Goal: Navigation & Orientation: Find specific page/section

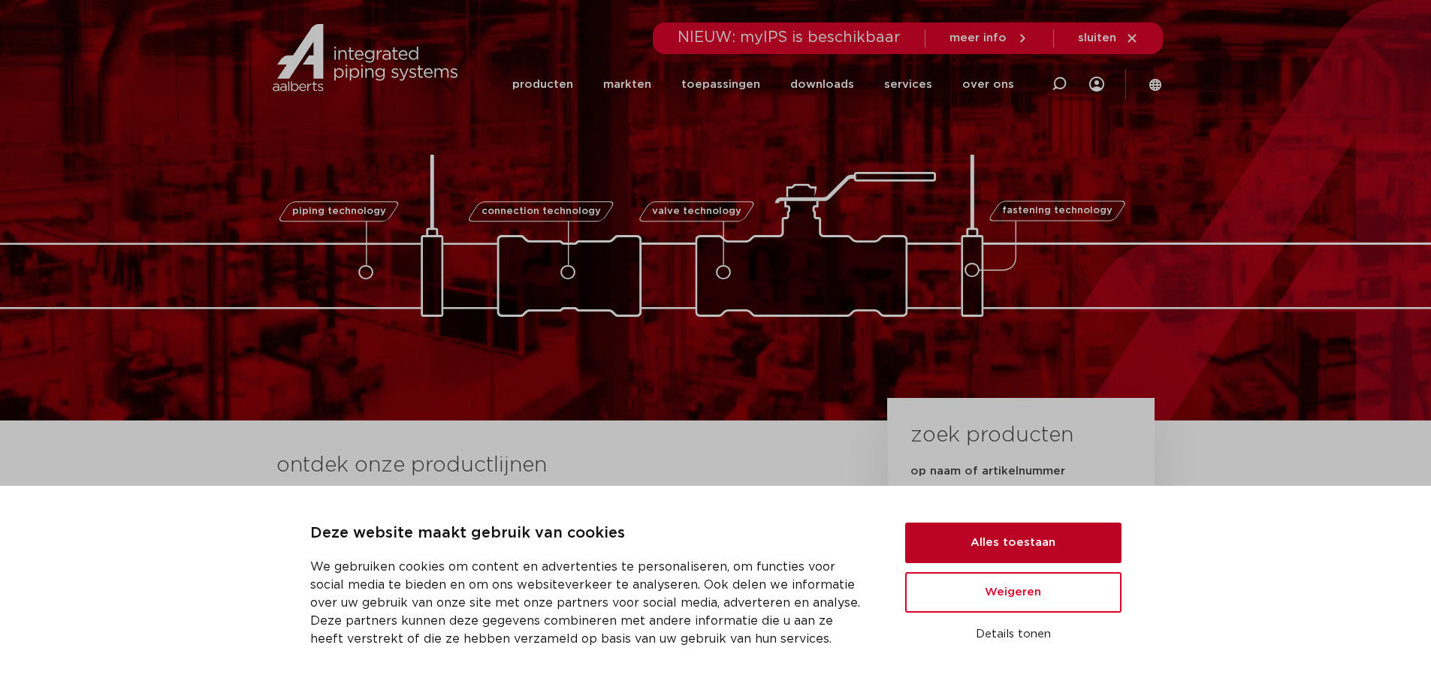
click at [1021, 550] on button "Alles toestaan" at bounding box center [1013, 543] width 216 height 41
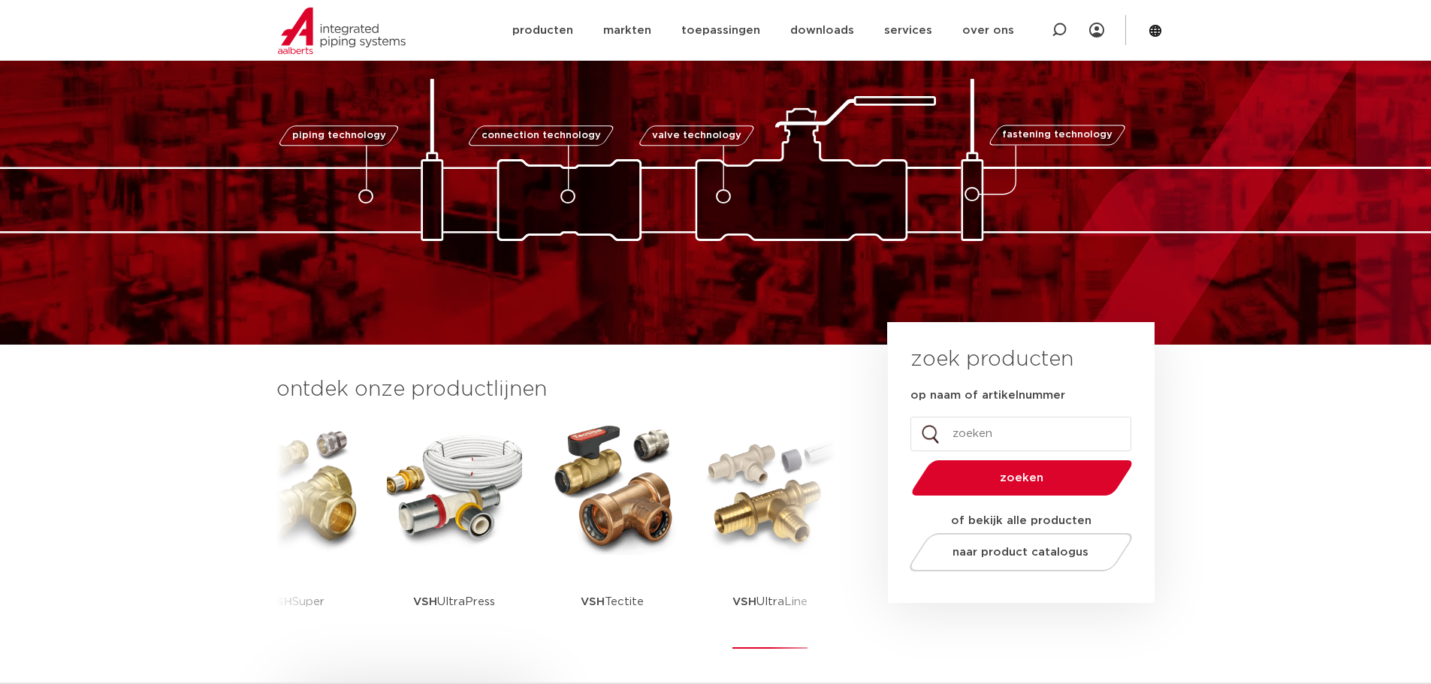
scroll to position [75, 0]
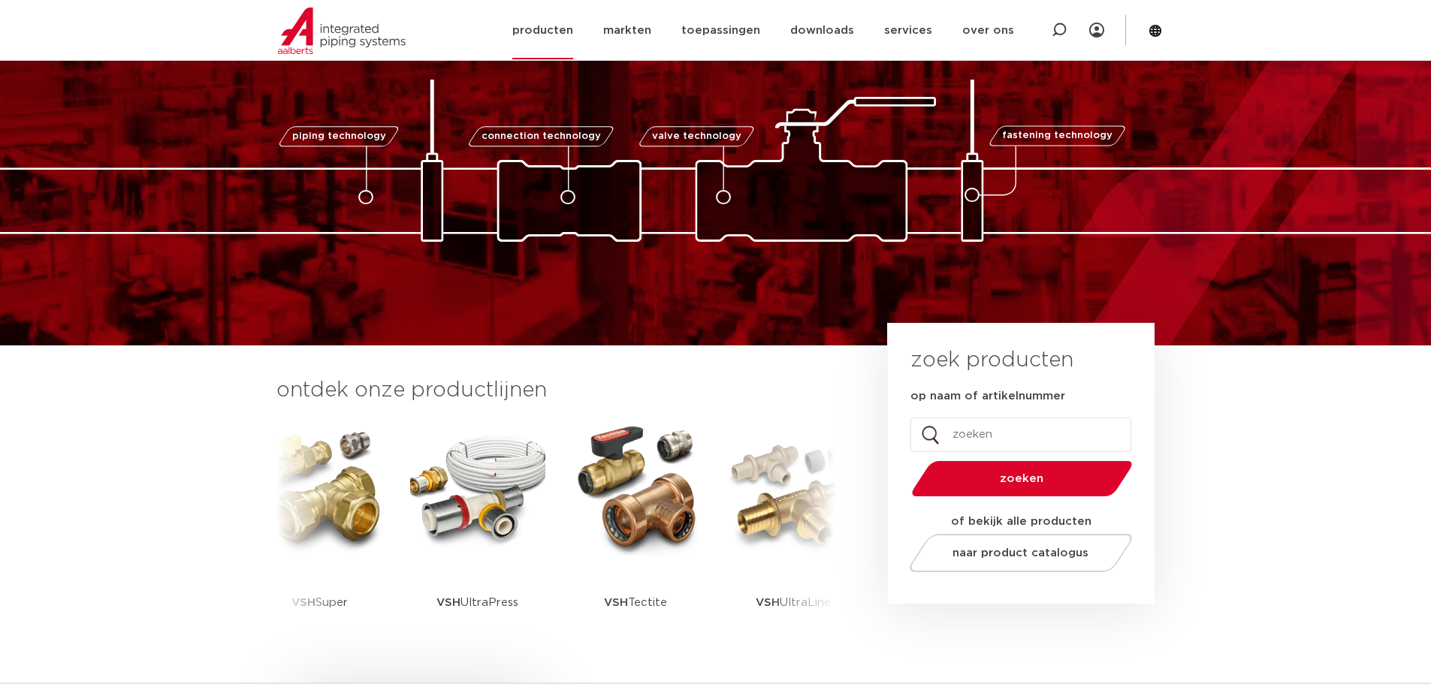
click at [557, 26] on link "producten" at bounding box center [542, 31] width 61 height 58
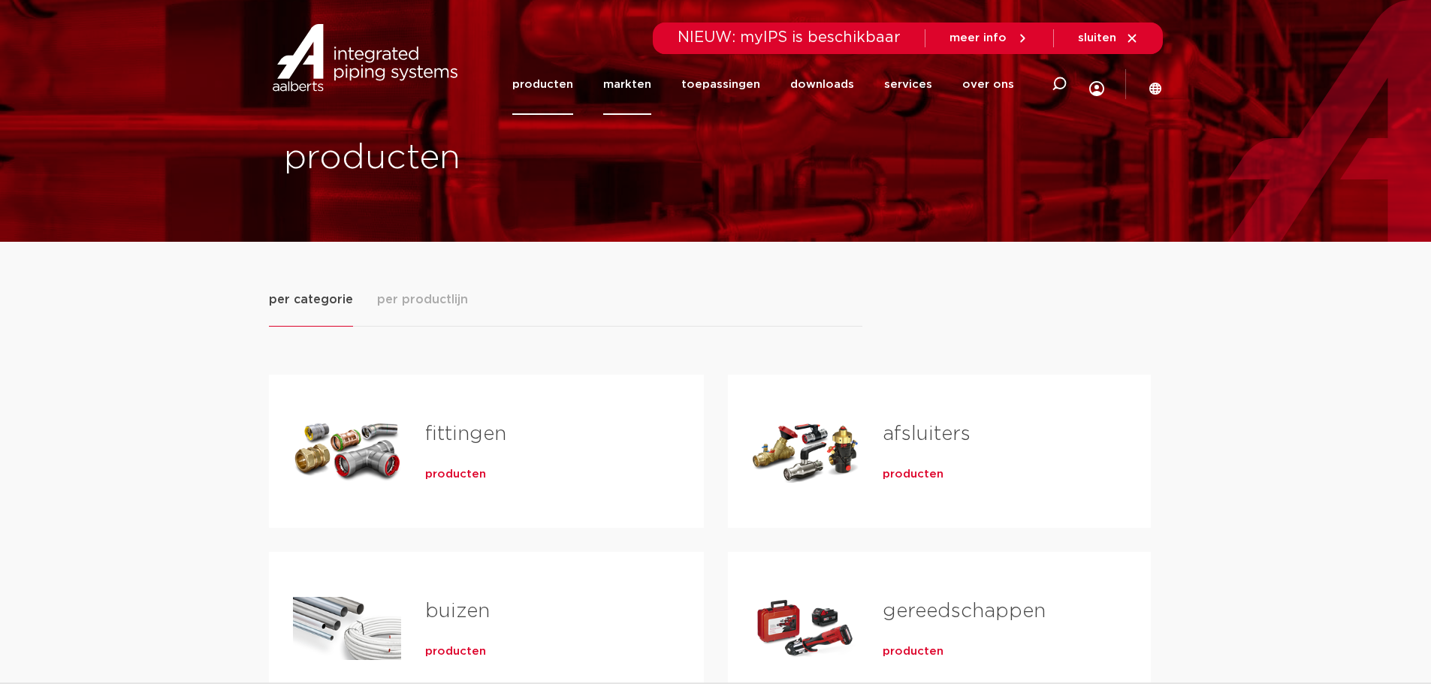
click at [641, 79] on link "markten" at bounding box center [627, 84] width 48 height 61
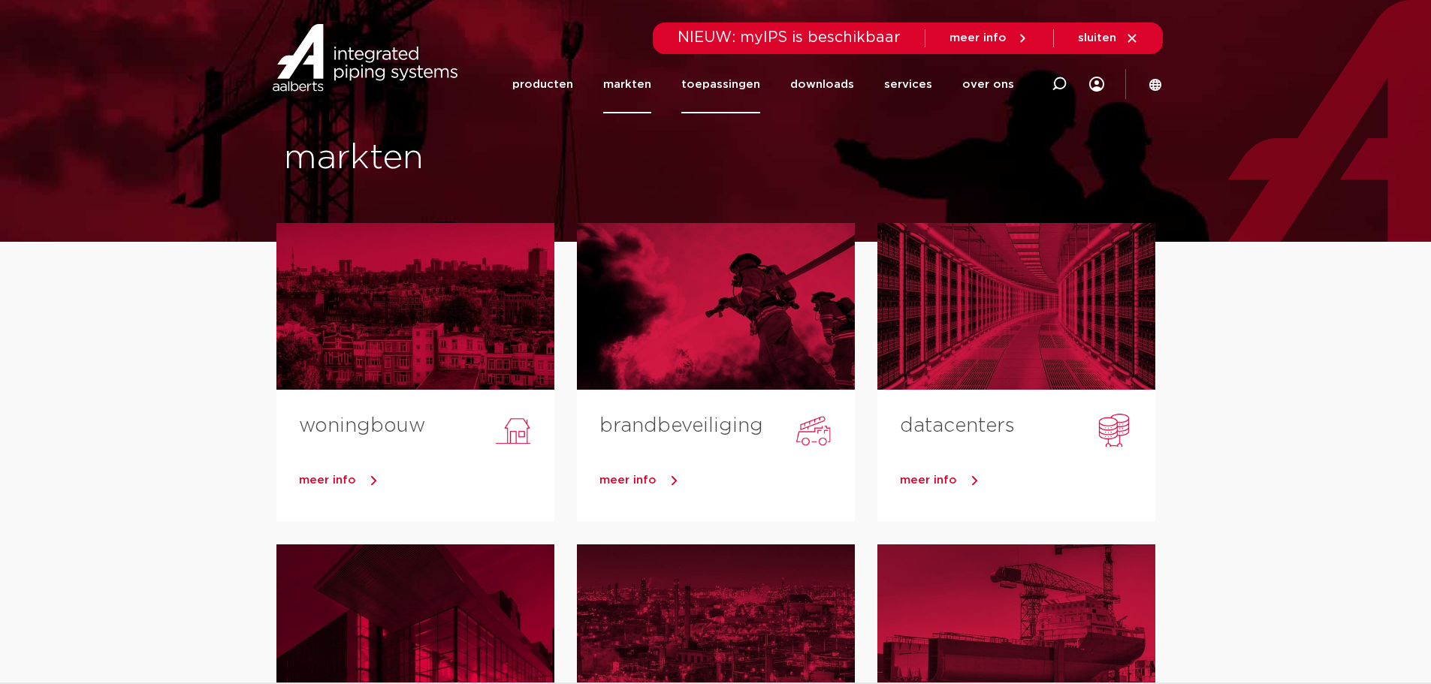
click at [727, 85] on link "toepassingen" at bounding box center [720, 85] width 79 height 58
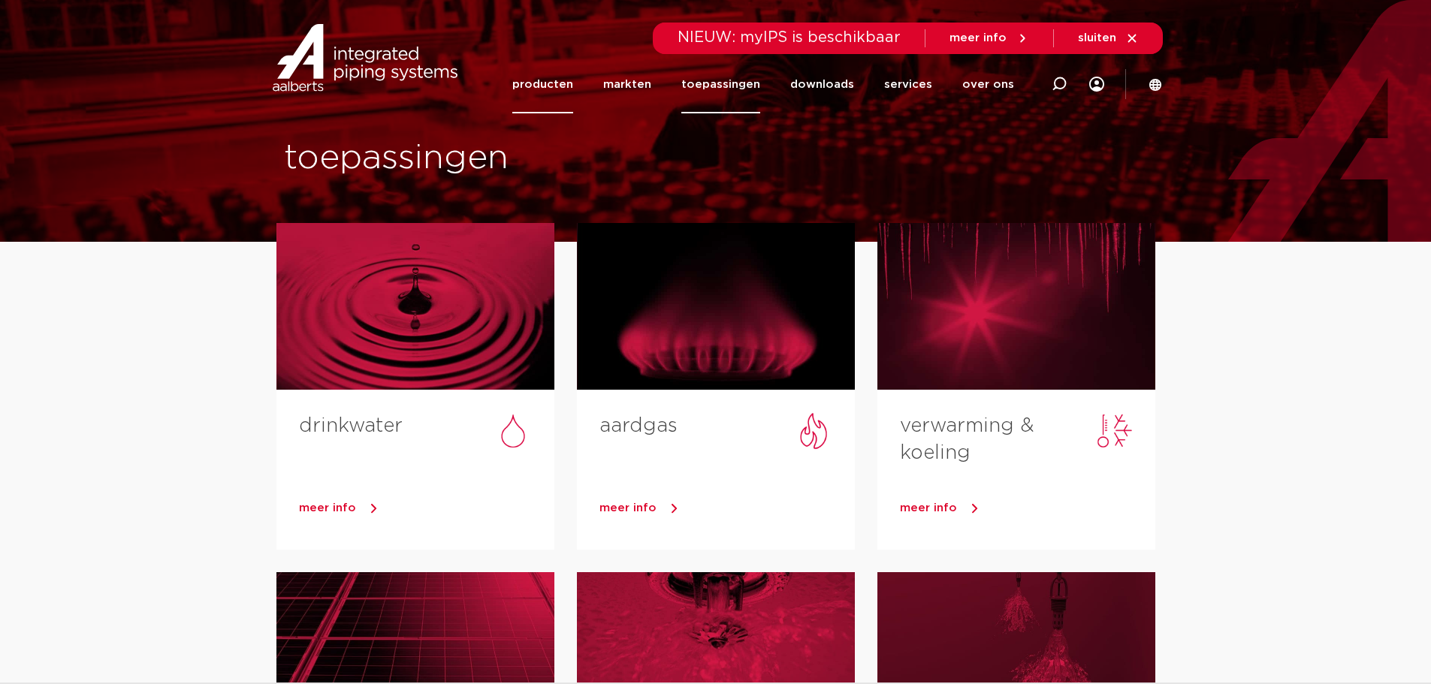
click at [538, 79] on link "producten" at bounding box center [542, 85] width 61 height 58
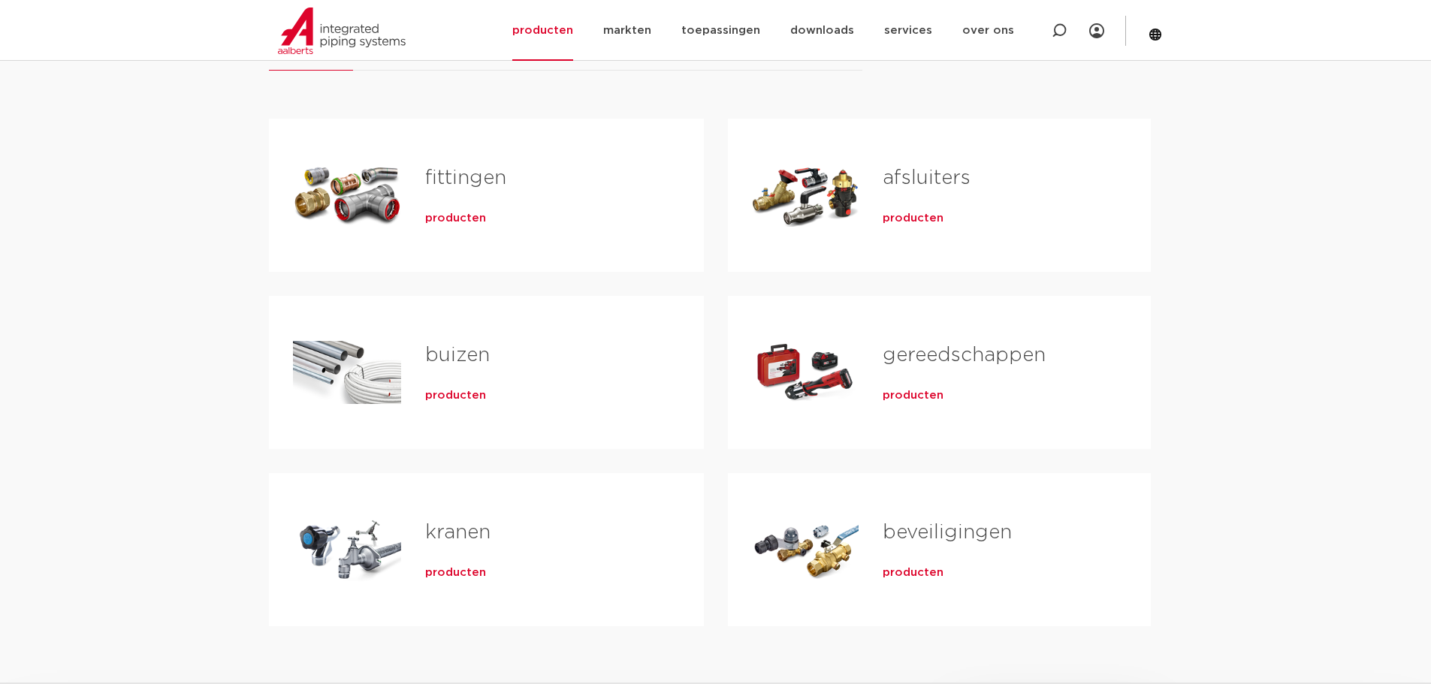
scroll to position [300, 0]
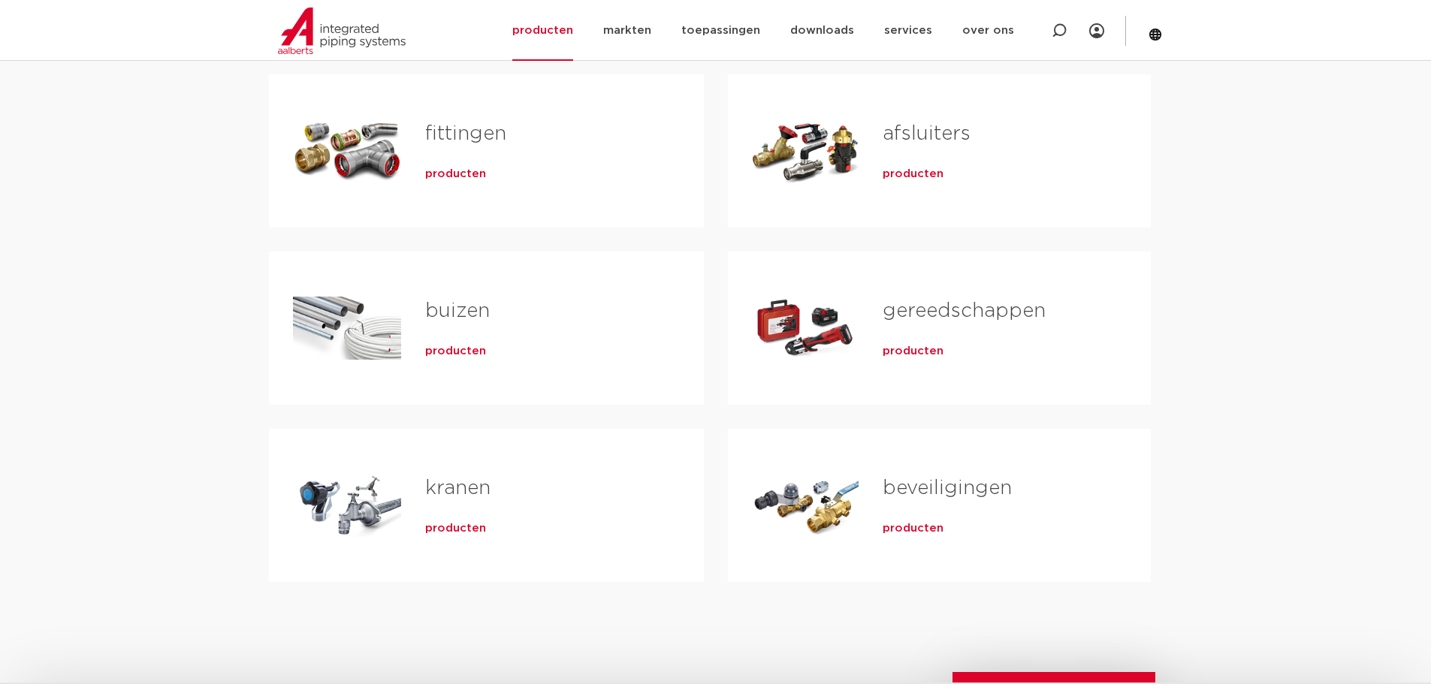
click at [927, 308] on link "gereedschappen" at bounding box center [963, 311] width 163 height 20
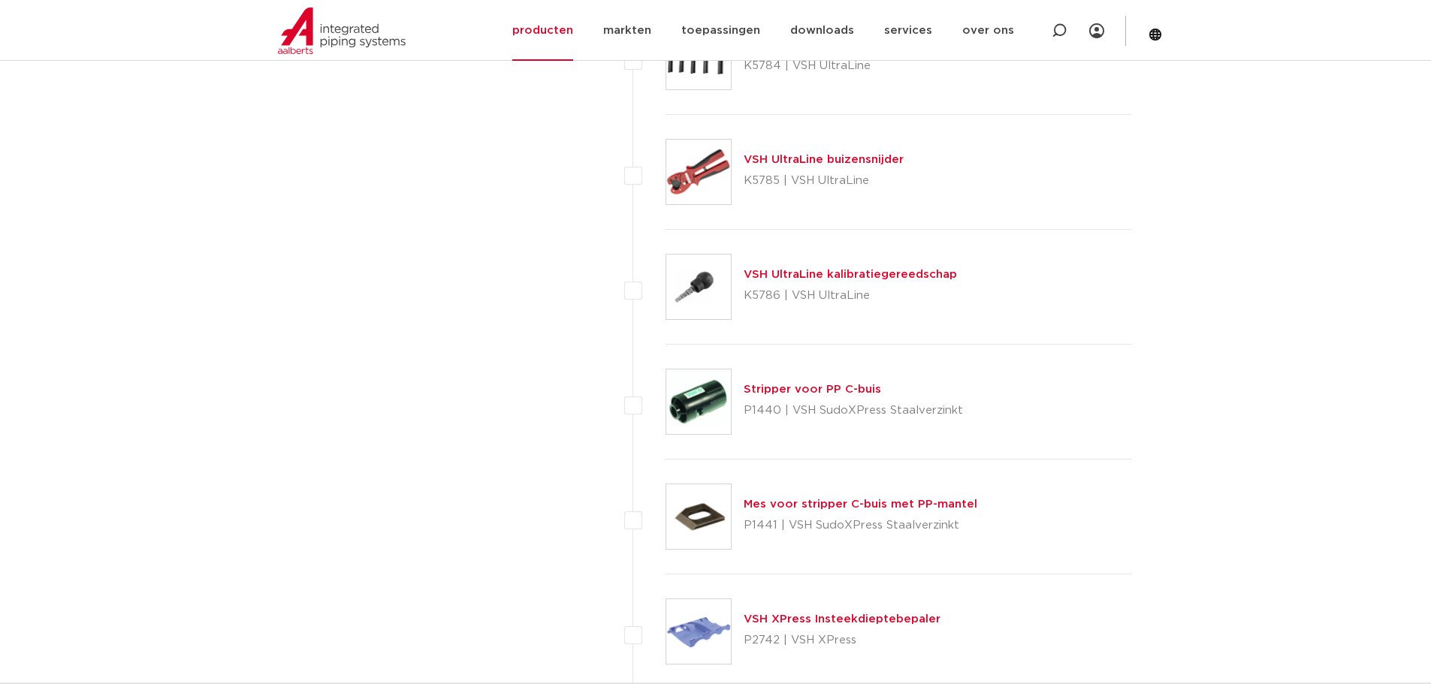
scroll to position [3305, 0]
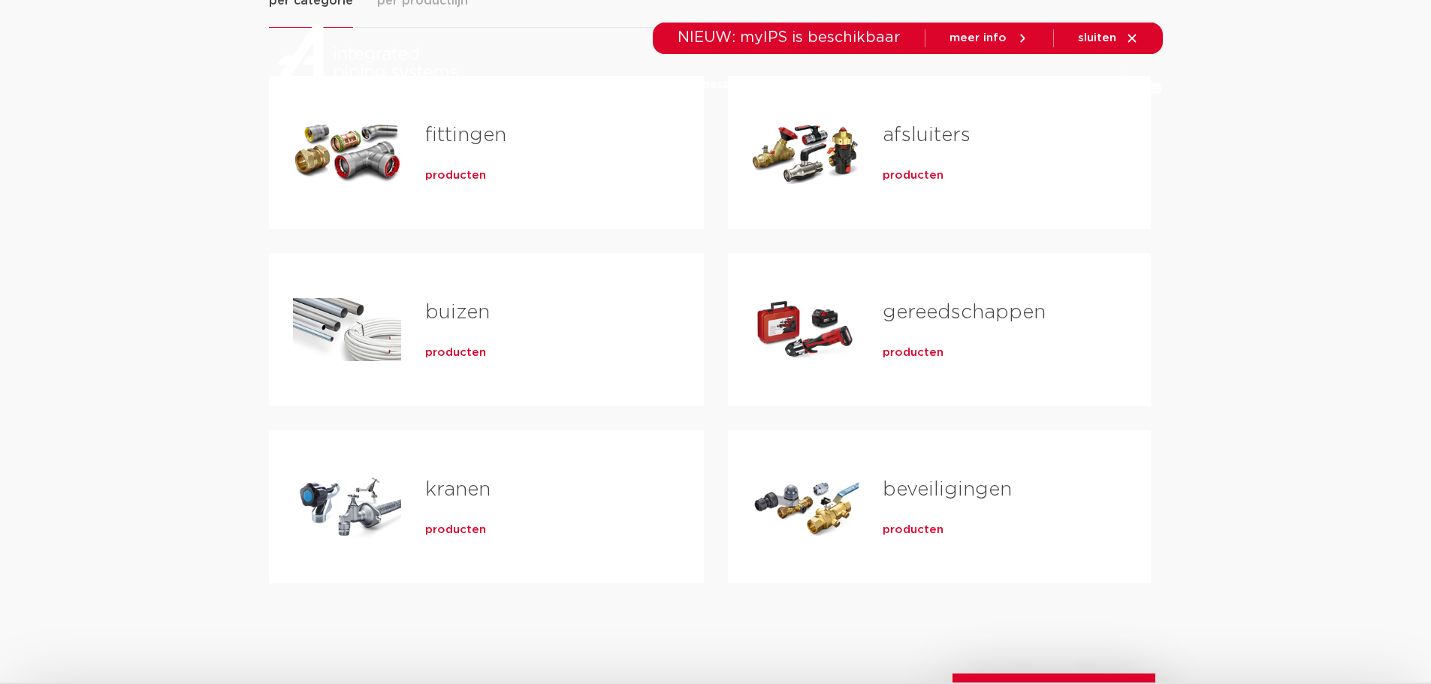
click at [910, 484] on link "beveiligingen" at bounding box center [946, 490] width 129 height 20
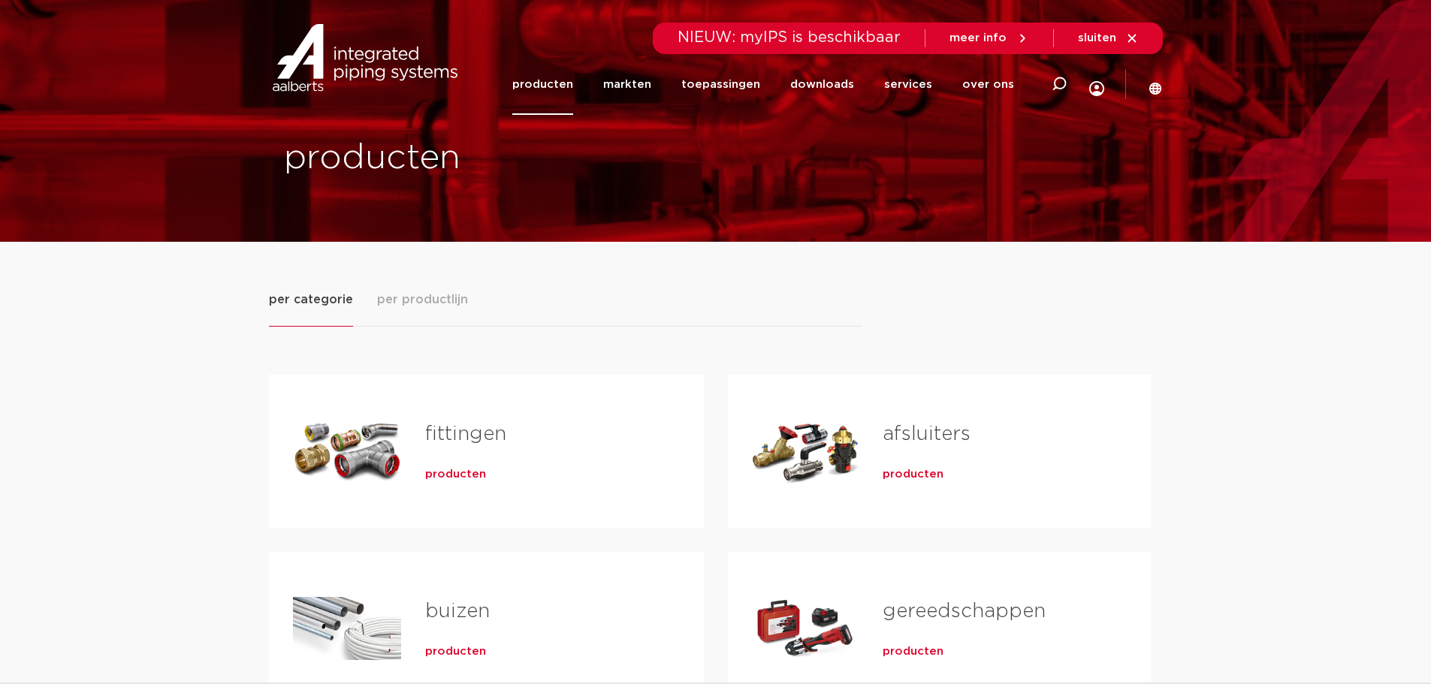
click at [414, 303] on span "per productlijn" at bounding box center [422, 300] width 91 height 18
